Goal: Task Accomplishment & Management: Complete application form

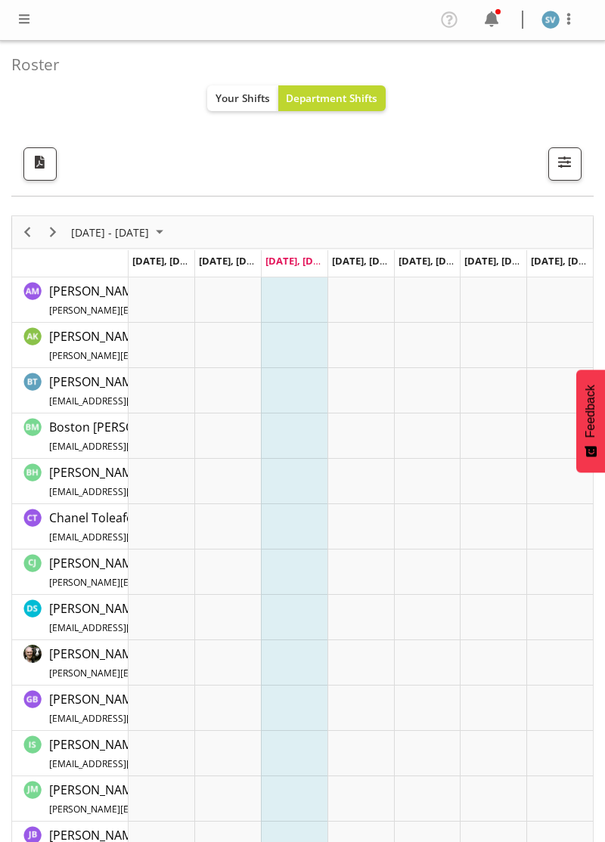
click at [23, 20] on span at bounding box center [24, 19] width 18 height 18
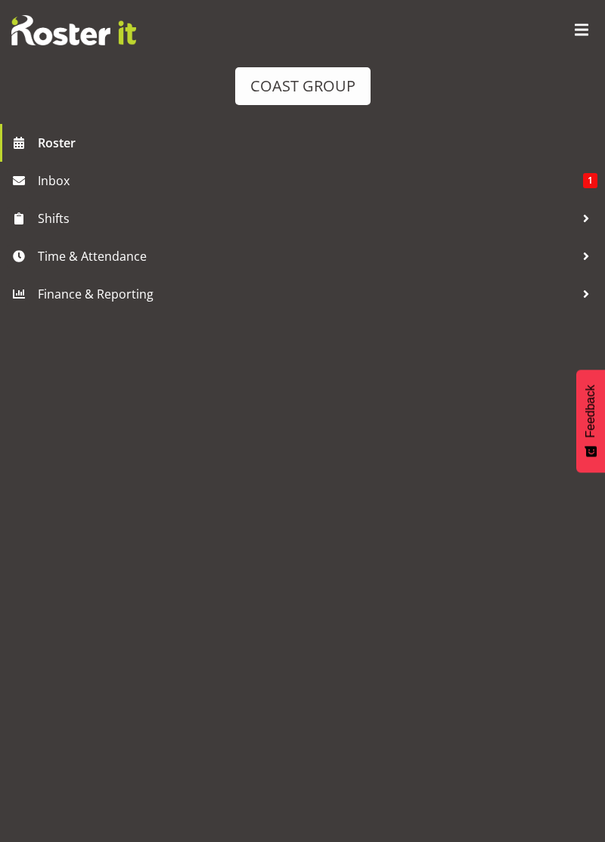
click at [93, 255] on span "Time & Attendance" at bounding box center [306, 256] width 537 height 23
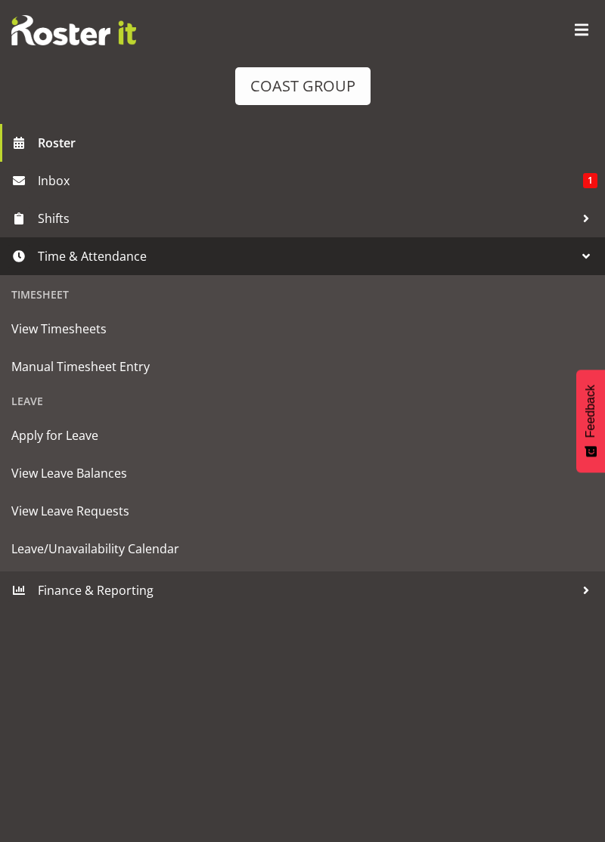
click at [125, 378] on span "Manual Timesheet Entry" at bounding box center [302, 366] width 582 height 23
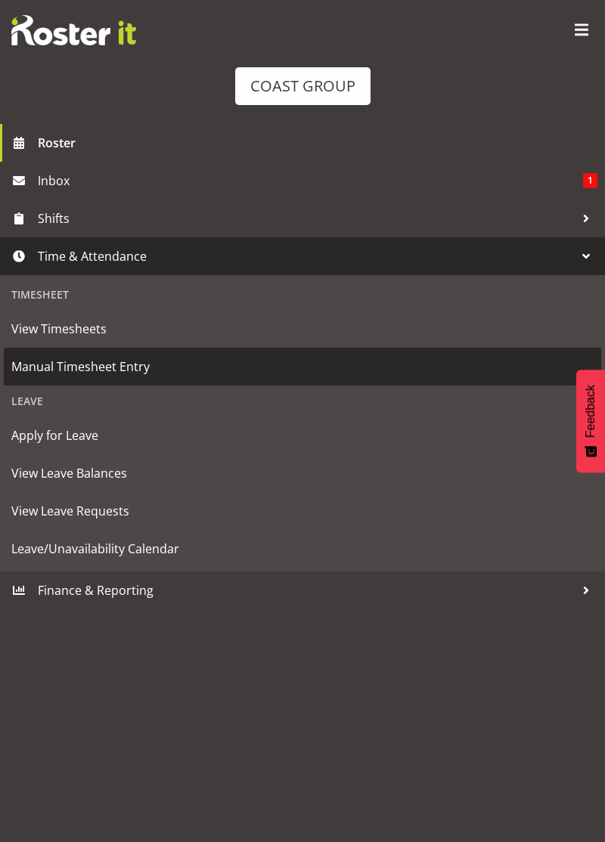
click at [494, 372] on span "Manual Timesheet Entry" at bounding box center [302, 366] width 582 height 23
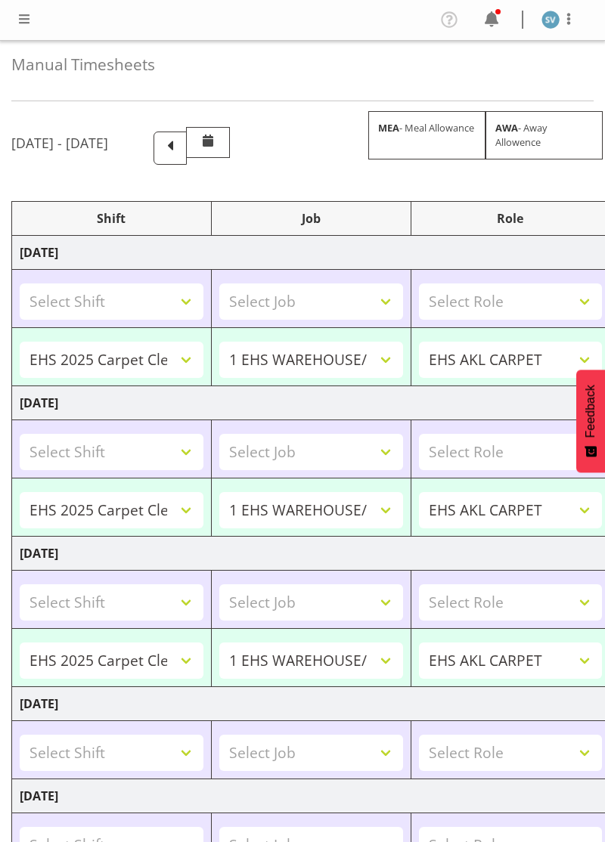
click at [180, 142] on span at bounding box center [170, 146] width 20 height 20
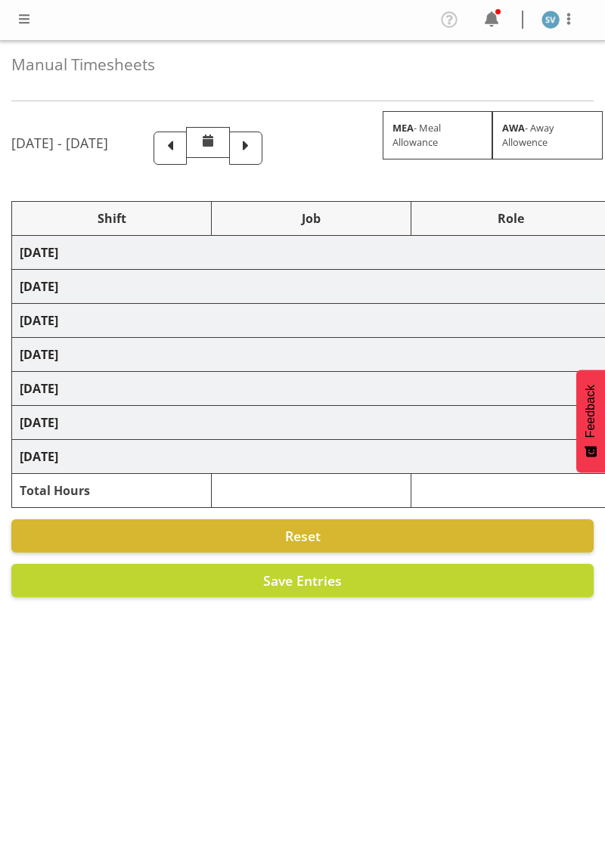
select select "70400"
select select "69"
select select "70400"
select select "69"
select select "70400"
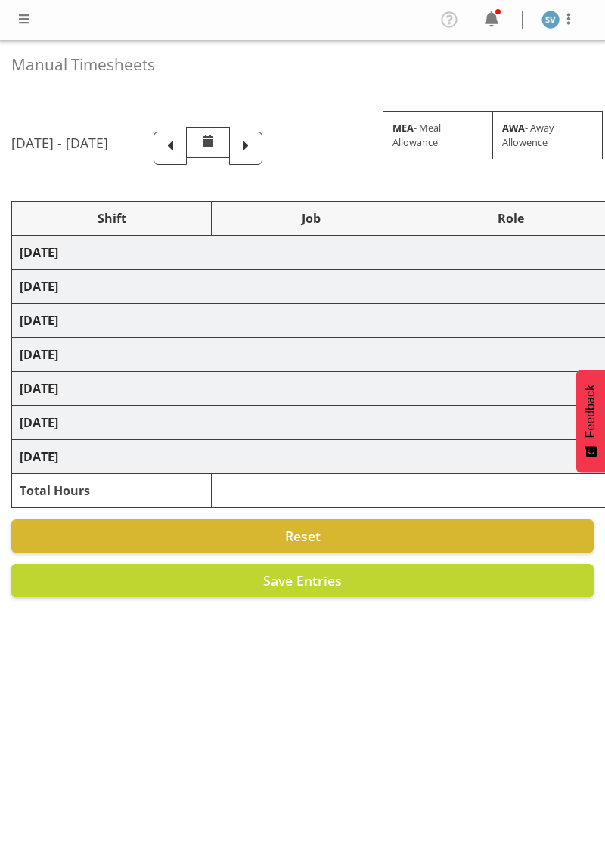
select select "69"
select select "80611"
select select "69"
select select "70400"
select select "69"
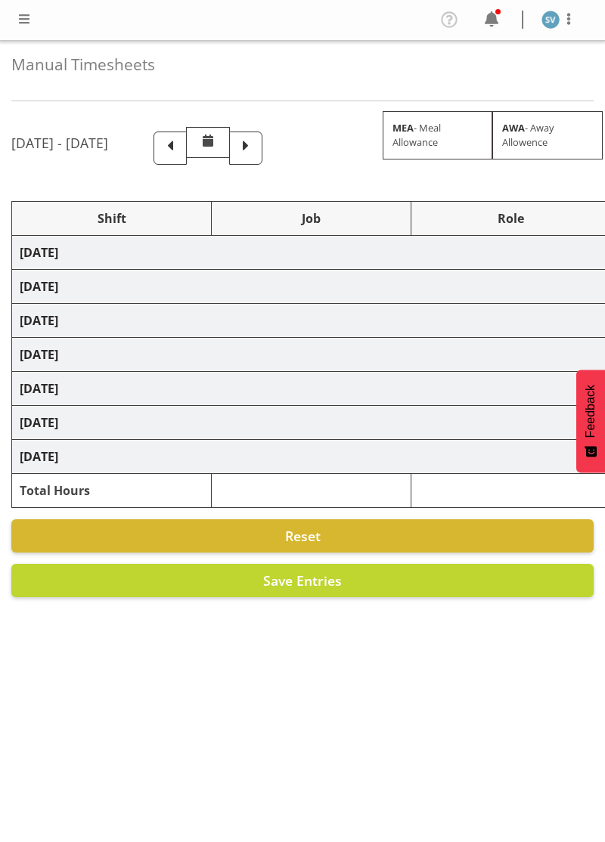
select select "70400"
select select "69"
select select "70400"
select select "69"
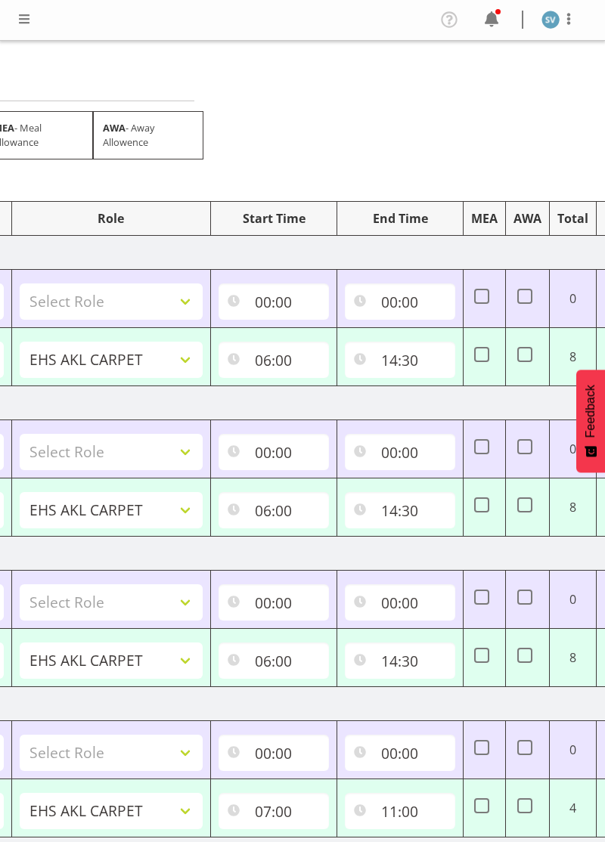
scroll to position [0, 465]
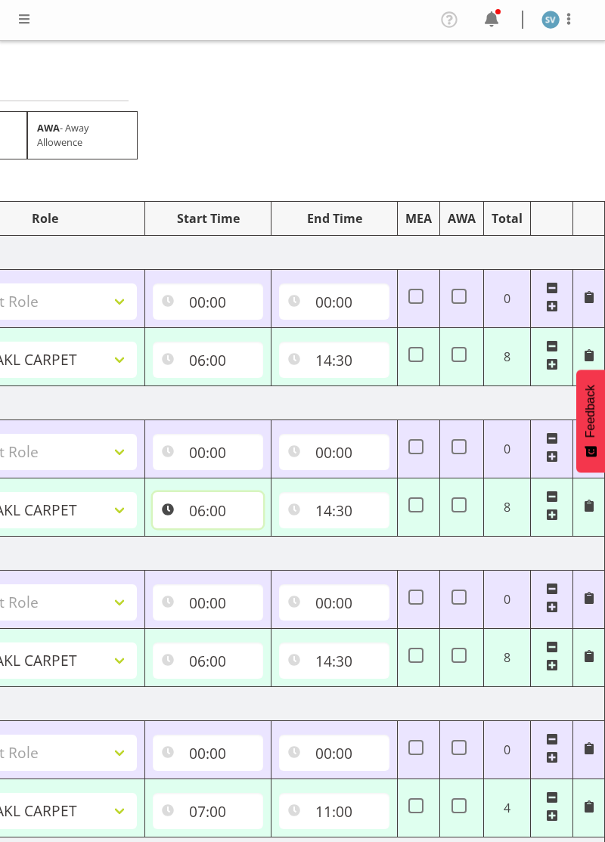
click at [212, 517] on input "06:00" at bounding box center [208, 510] width 110 height 36
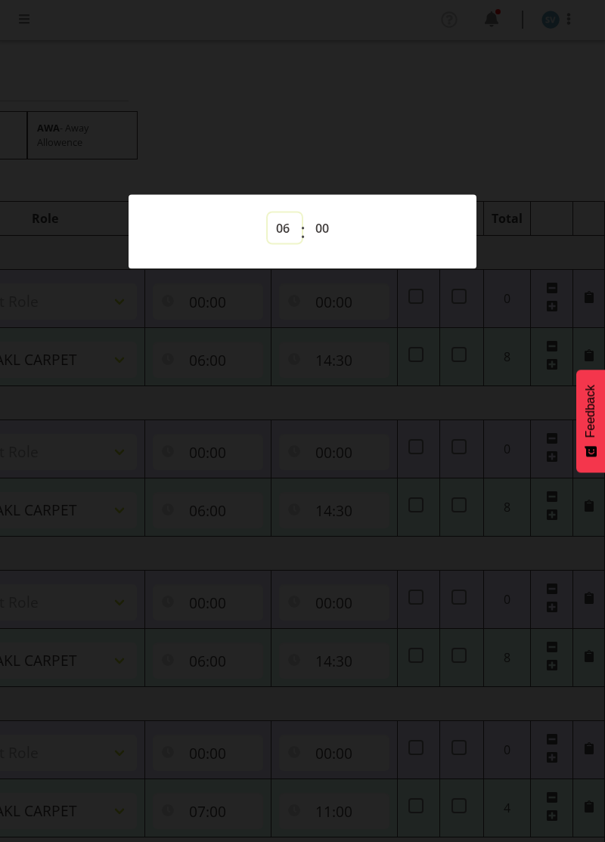
click at [280, 234] on select "00 01 02 03 04 05 06 07 08 09 10 11 12 13 14 15 16 17 18 19 20 21 22 23" at bounding box center [285, 227] width 34 height 30
select select "7"
type input "07:00"
click at [418, 356] on div at bounding box center [302, 421] width 605 height 842
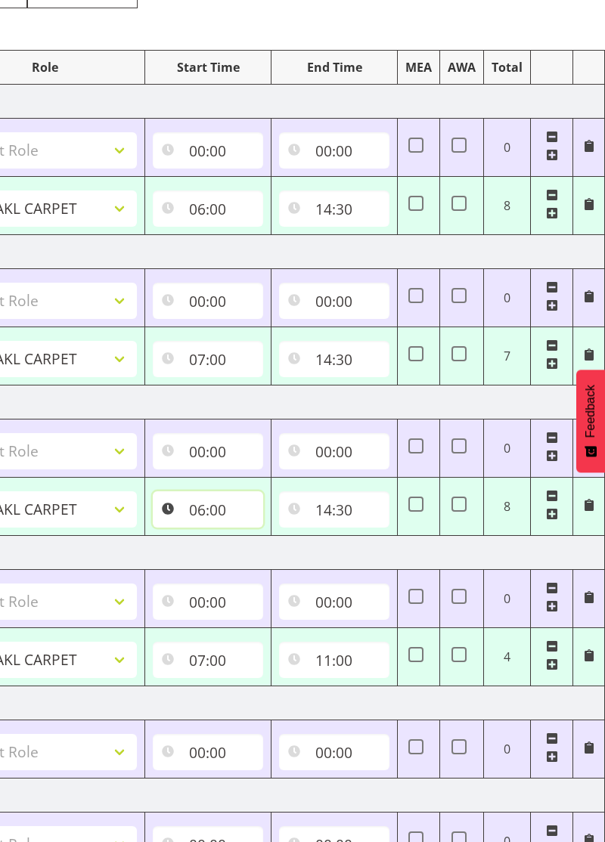
click at [214, 515] on input "06:00" at bounding box center [208, 509] width 110 height 36
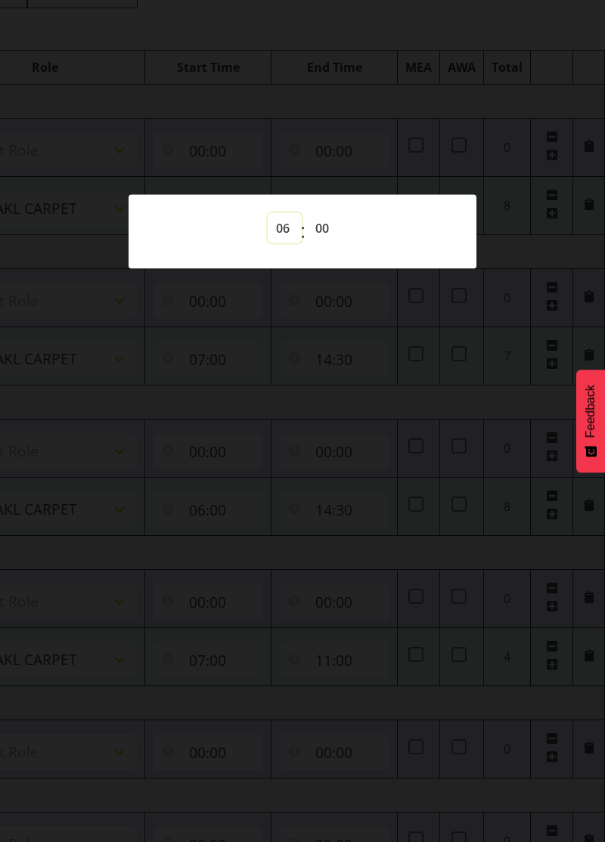
click at [293, 243] on select "00 01 02 03 04 05 06 07 08 09 10 11 12 13 14 15 16 17 18 19 20 21 22 23" at bounding box center [285, 227] width 34 height 30
select select "7"
type input "07:00"
click at [426, 455] on div at bounding box center [302, 421] width 605 height 842
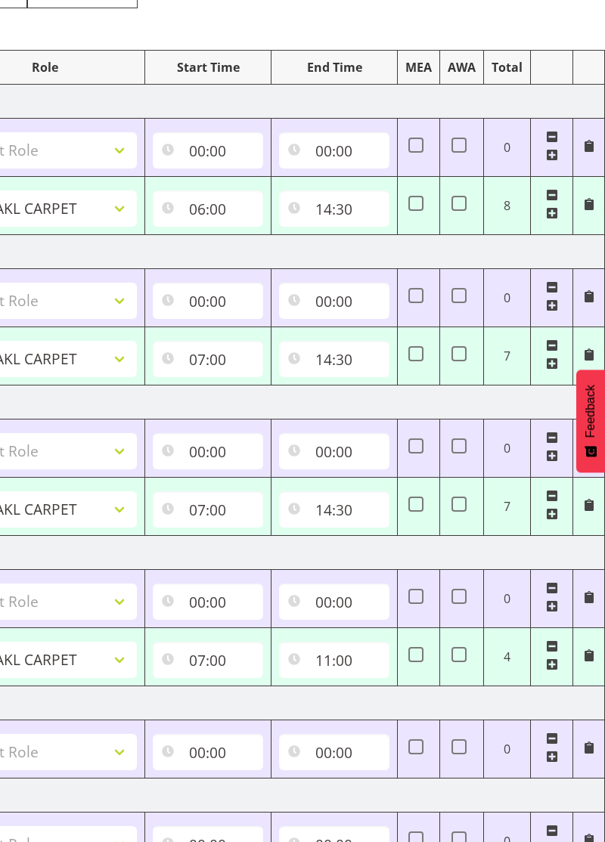
click at [553, 493] on span at bounding box center [552, 496] width 12 height 12
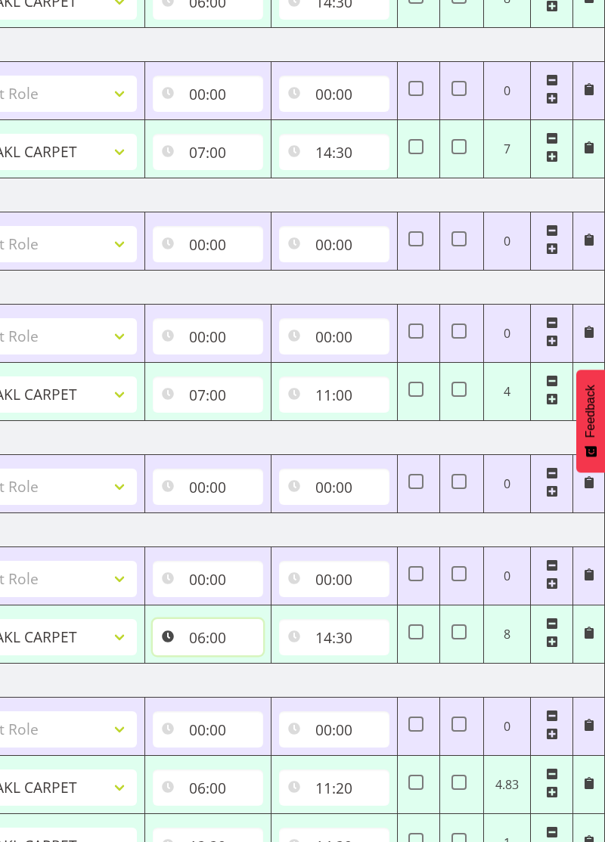
click at [209, 641] on input "06:00" at bounding box center [208, 637] width 110 height 36
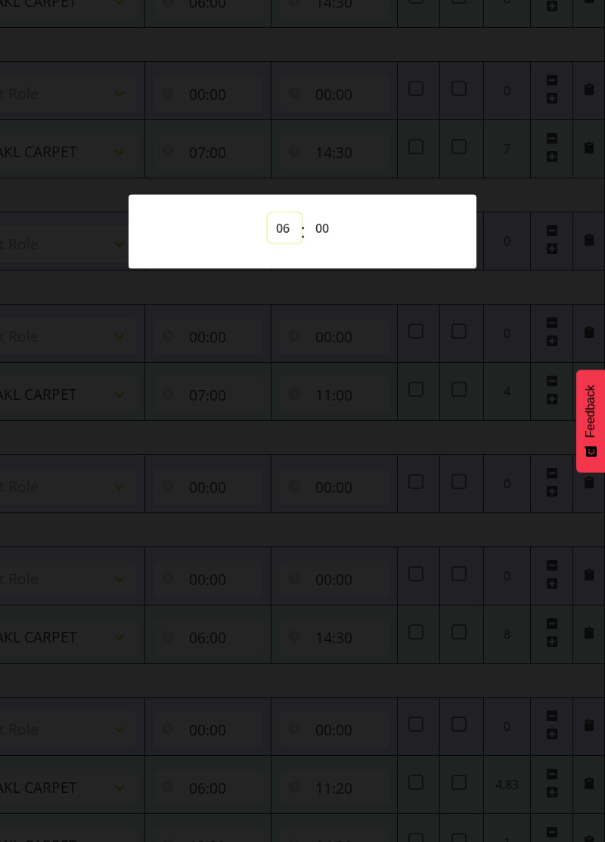
click at [271, 243] on select "00 01 02 03 04 05 06 07 08 09 10 11 12 13 14 15 16 17 18 19 20 21 22 23" at bounding box center [285, 227] width 34 height 30
select select "7"
type input "07:00"
click at [491, 631] on div at bounding box center [302, 421] width 605 height 842
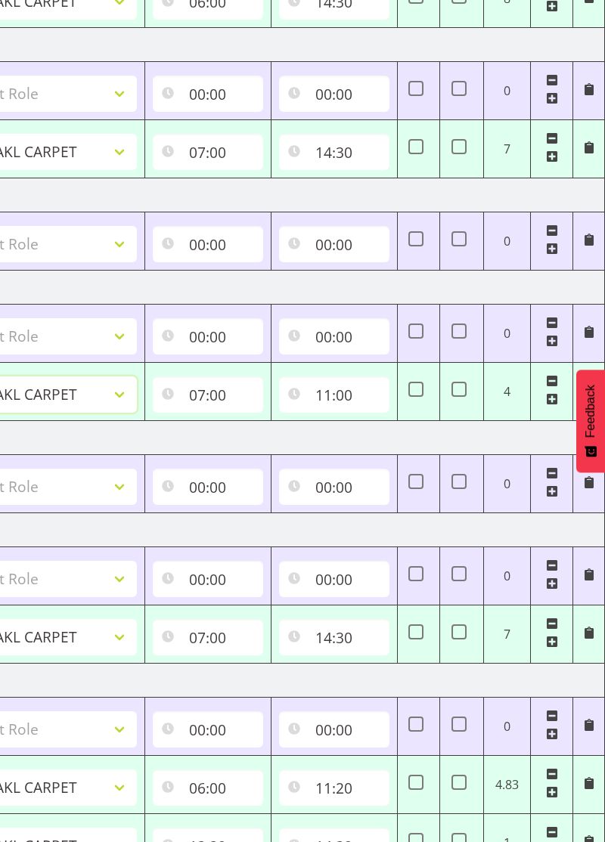
click at [26, 397] on select "EHS AKL CARPET" at bounding box center [46, 394] width 184 height 36
click at [27, 398] on select "EHS AKL CARPET" at bounding box center [46, 394] width 184 height 36
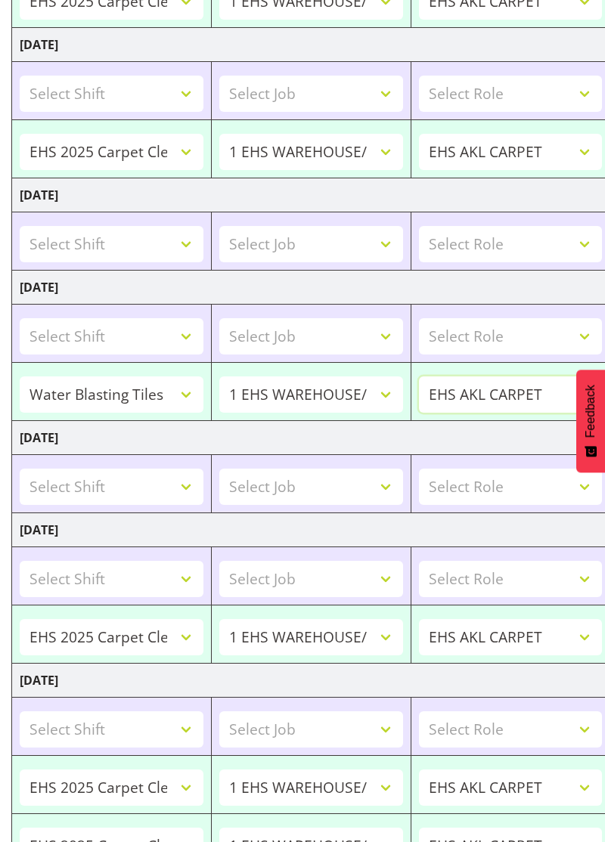
scroll to position [457, 0]
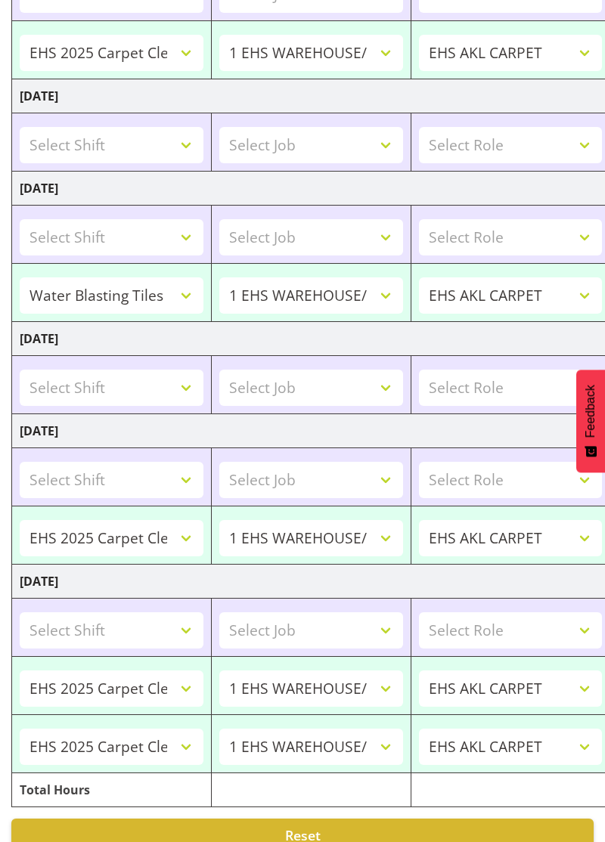
select select "70400"
select select "69"
type input "06:00"
type input "14:30"
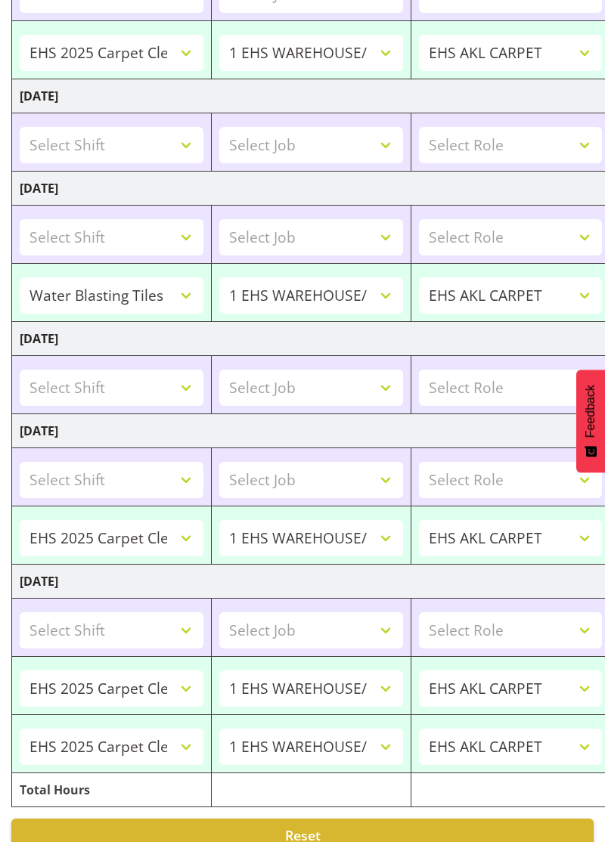
select select "70400"
select select "69"
type input "07:00"
type input "14:30"
select select "80611"
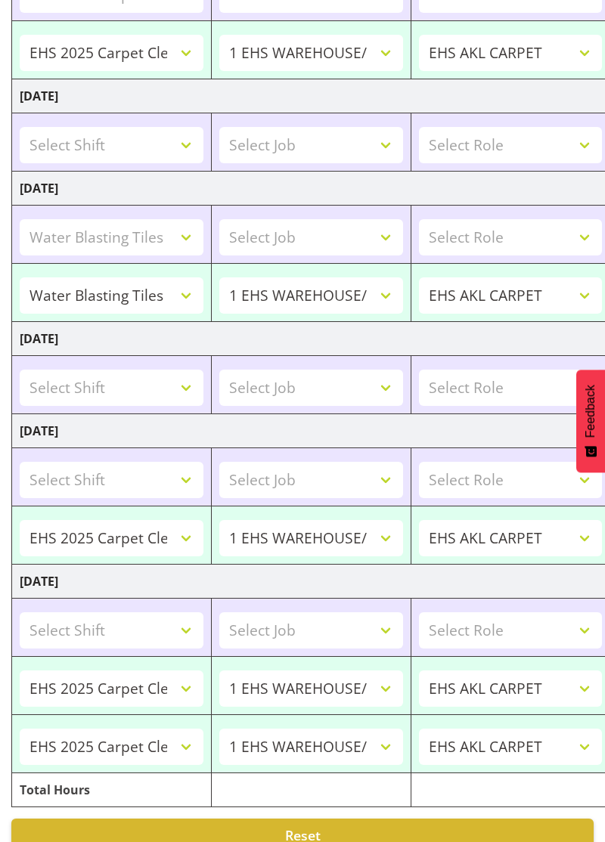
select select "69"
type input "07:00"
type input "11:00"
select select "70400"
select select "69"
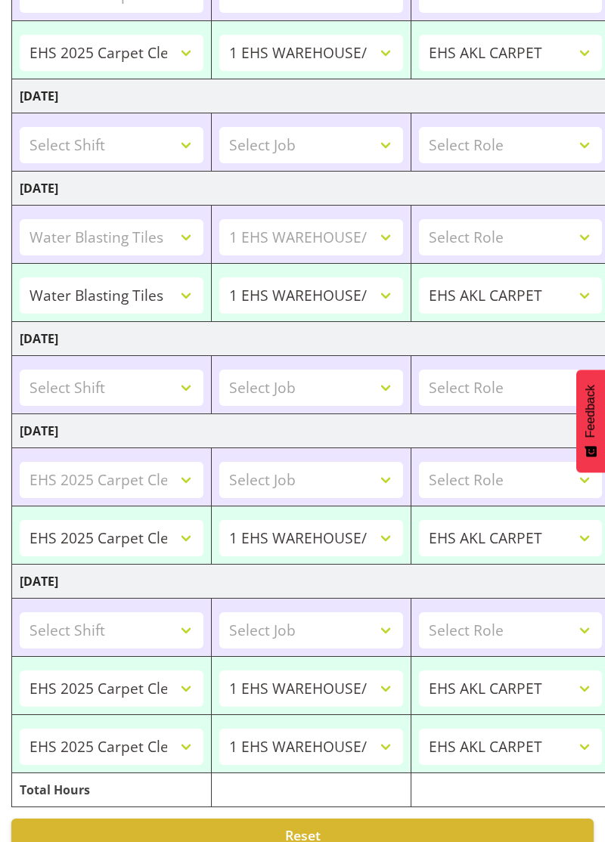
type input "07:00"
type input "14:30"
select select "70400"
select select "69"
type input "06:00"
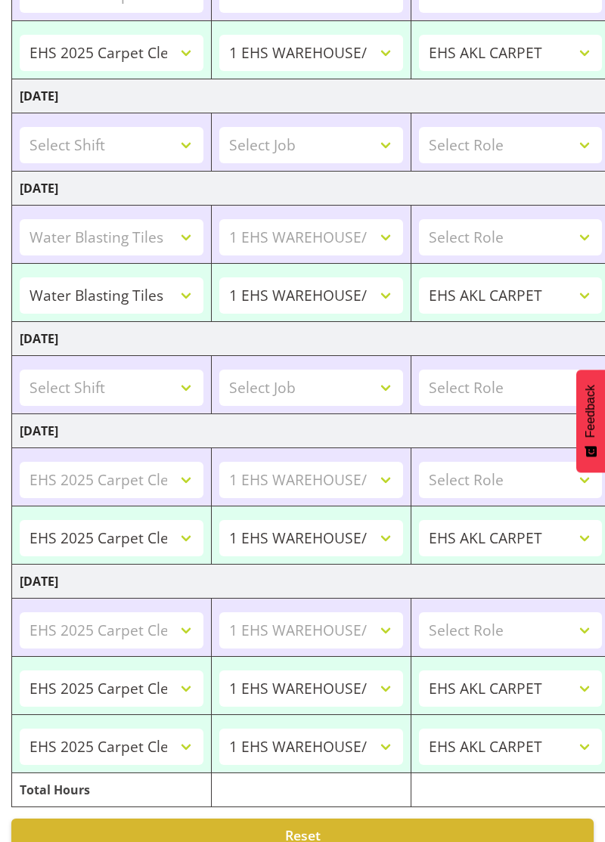
type input "11:20"
type input "13:30"
type input "14:30"
